Goal: Transaction & Acquisition: Purchase product/service

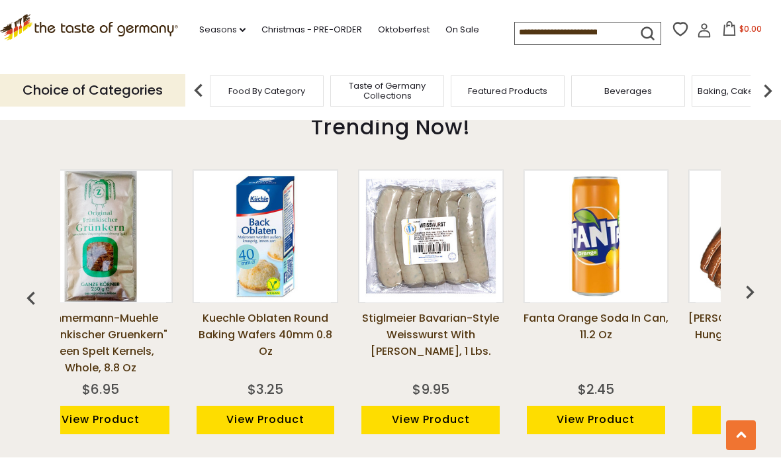
scroll to position [0, 42]
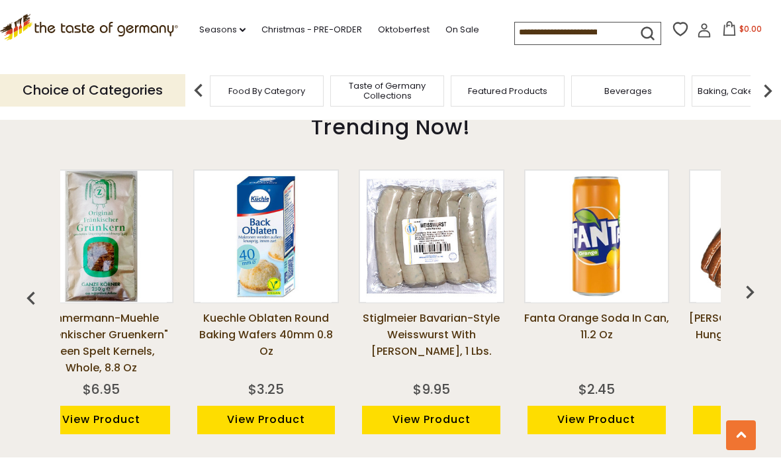
click at [334, 86] on span "Taste of Germany Collections" at bounding box center [387, 91] width 106 height 20
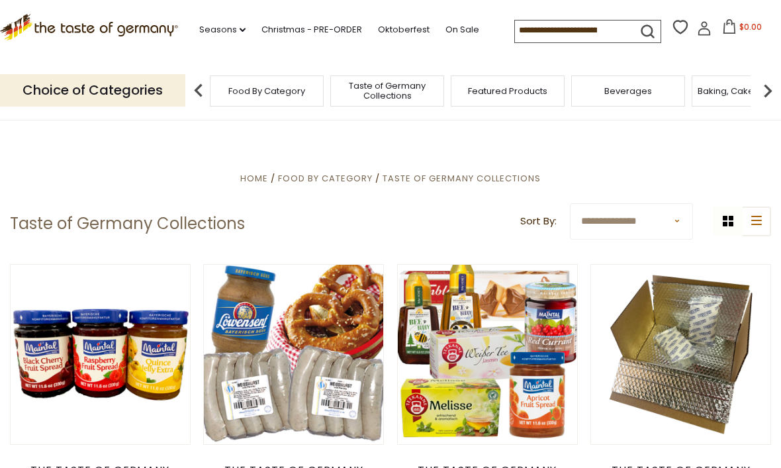
click at [515, 28] on input at bounding box center [571, 30] width 112 height 19
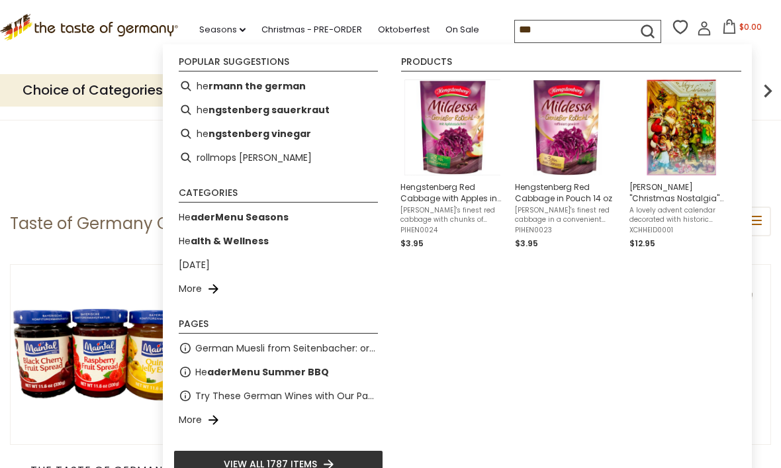
type input "****"
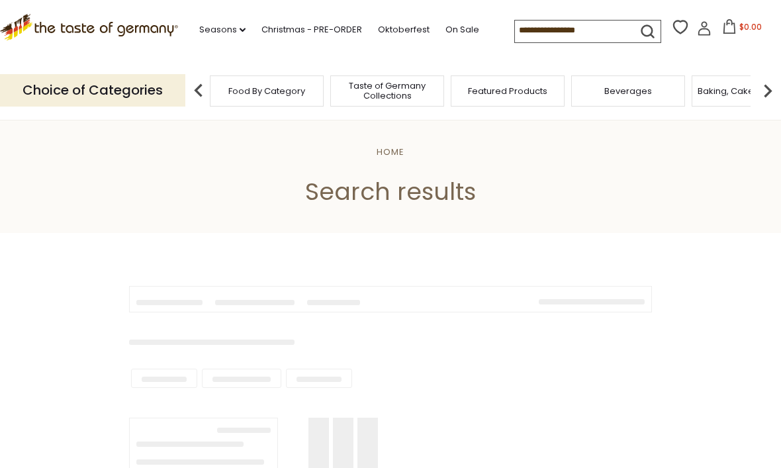
type input "****"
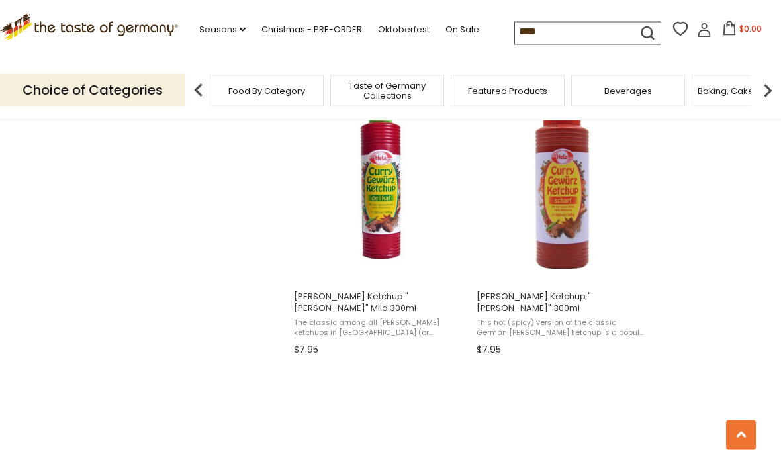
scroll to position [1146, 0]
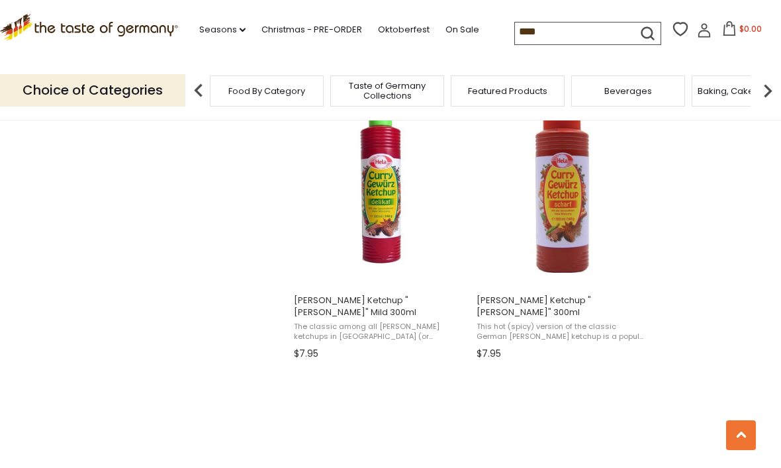
click at [594, 302] on span "Hela Curry Ketchup "Scharf" 300ml" at bounding box center [561, 306] width 171 height 24
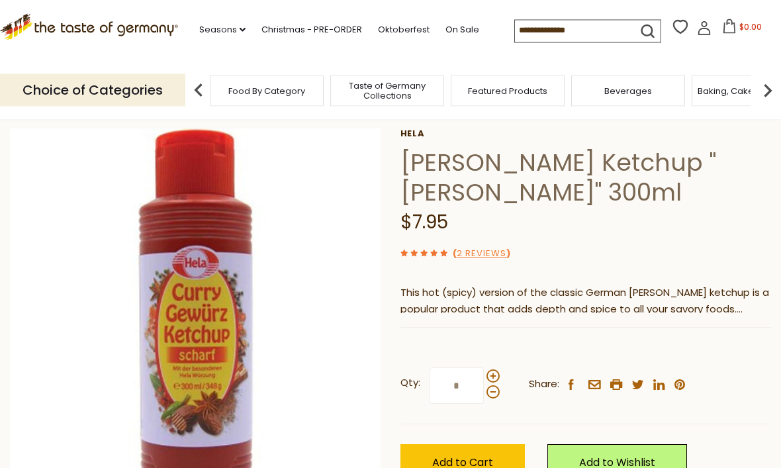
scroll to position [59, 0]
click at [464, 382] on input "*" at bounding box center [456, 385] width 54 height 36
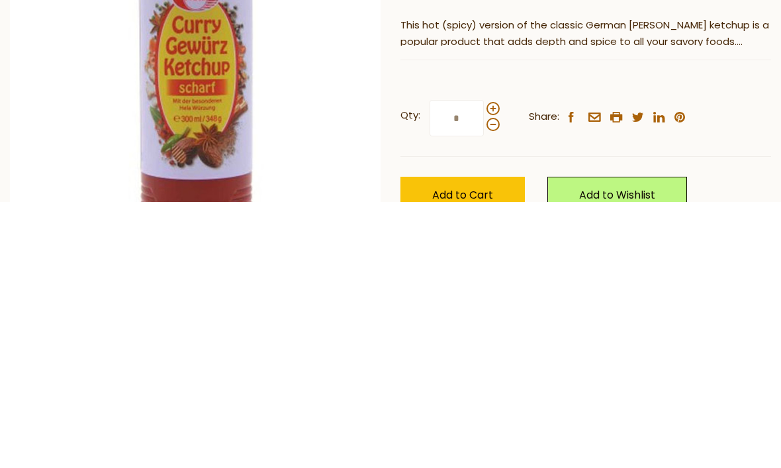
type input "*"
click at [474, 454] on span "Add to Cart" at bounding box center [462, 461] width 61 height 15
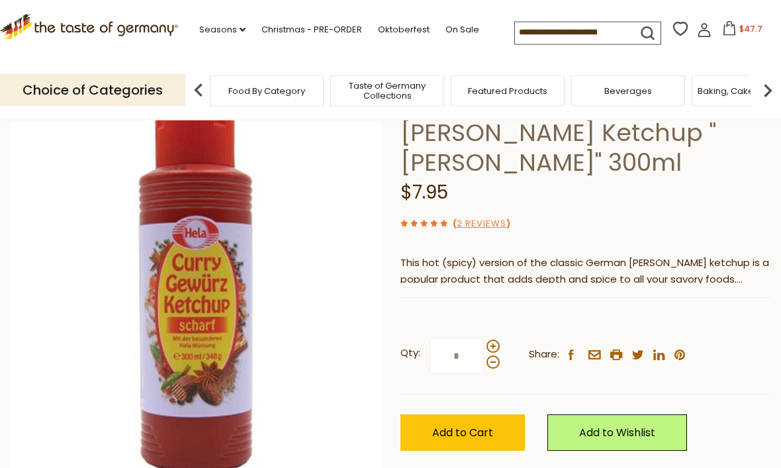
scroll to position [85, 0]
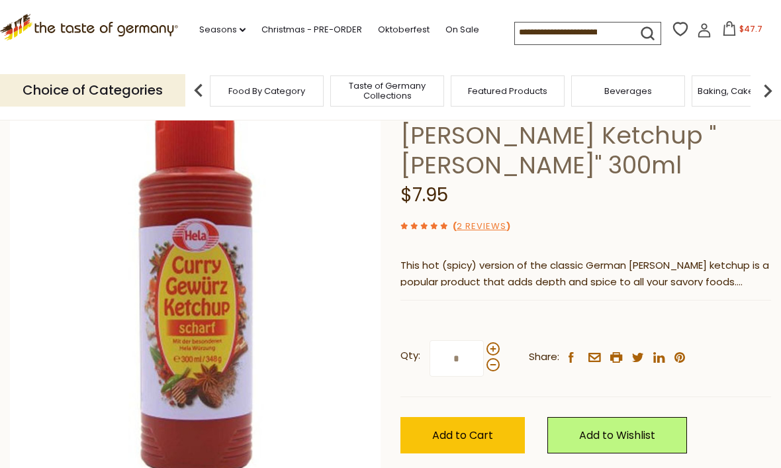
click at [739, 25] on span "$47.7" at bounding box center [750, 28] width 23 height 11
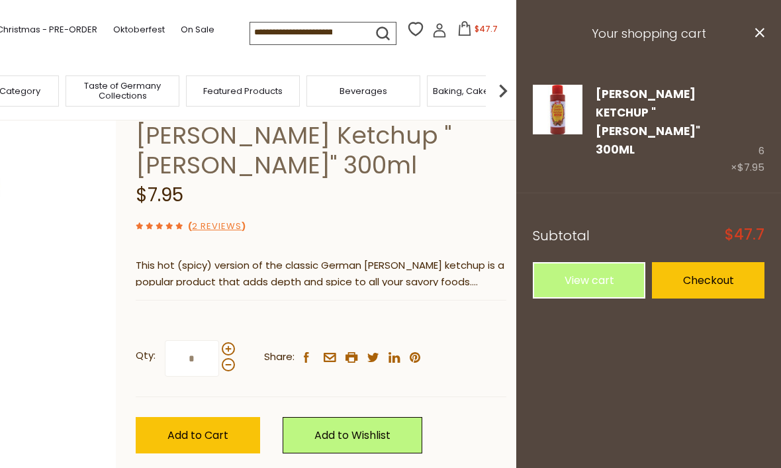
click at [761, 32] on icon at bounding box center [759, 32] width 9 height 9
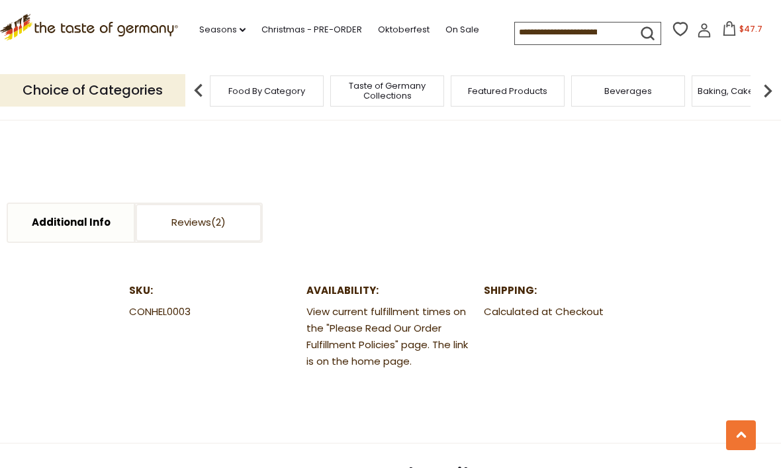
scroll to position [601, 0]
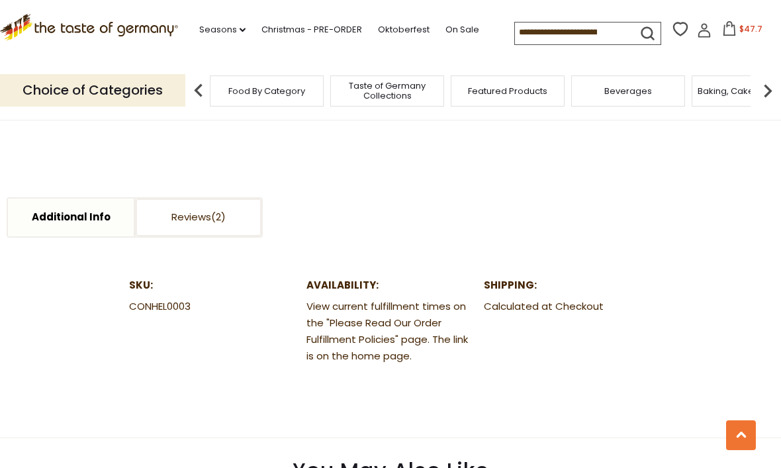
click at [353, 285] on dt "Availability:" at bounding box center [390, 285] width 168 height 17
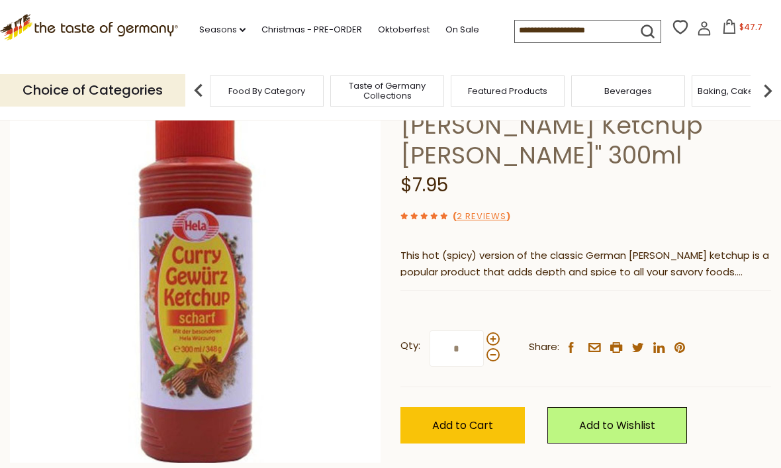
scroll to position [0, 0]
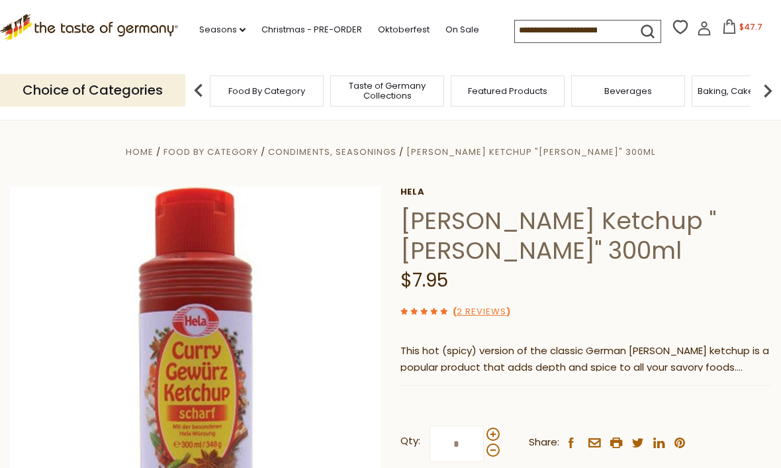
click at [95, 29] on icon ".st0{fill:#EDD300;} .st1{fill:#D33E21;}" at bounding box center [89, 27] width 178 height 26
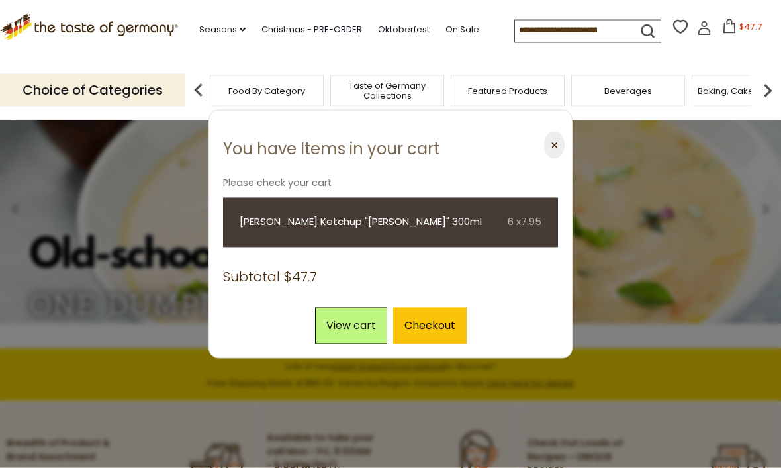
scroll to position [50, 0]
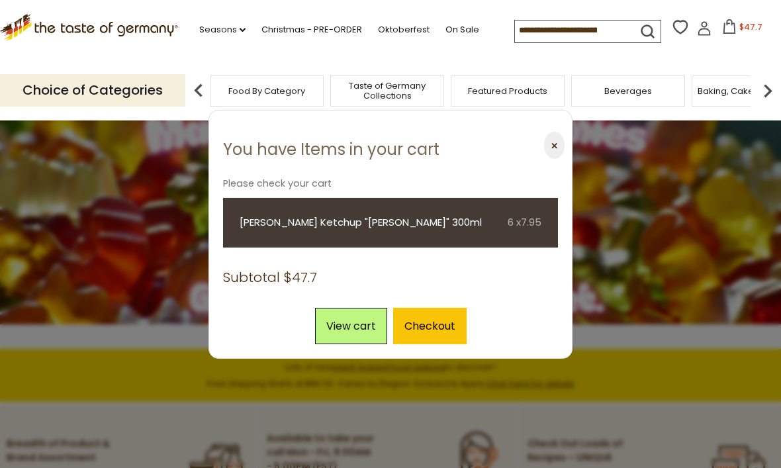
click at [553, 159] on button "⨉" at bounding box center [554, 145] width 21 height 27
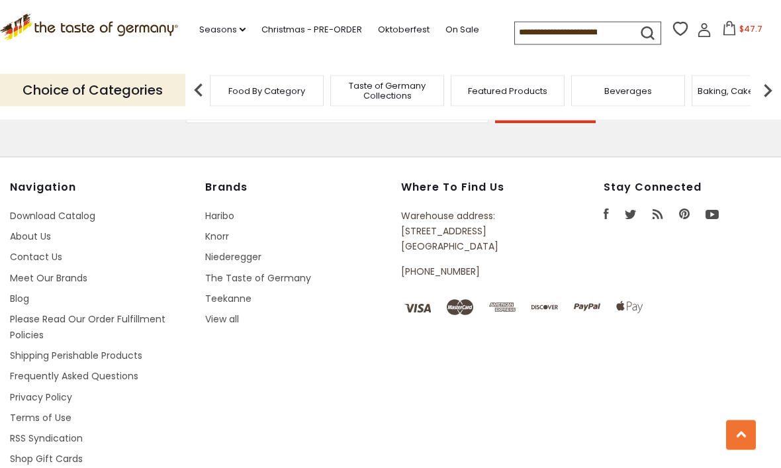
scroll to position [2301, 0]
click at [77, 317] on link "Please Read Our Order Fulfillment Policies" at bounding box center [87, 327] width 155 height 28
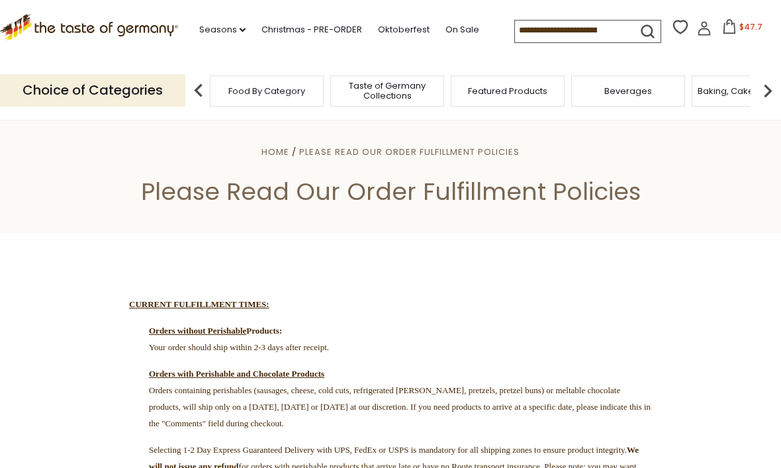
click at [739, 30] on span "$47.7" at bounding box center [750, 26] width 23 height 11
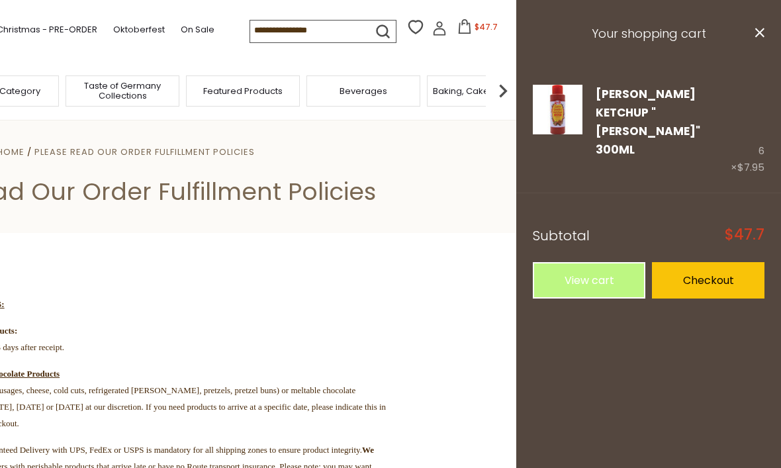
click at [599, 262] on link "View cart" at bounding box center [589, 280] width 112 height 36
